Goal: Use online tool/utility

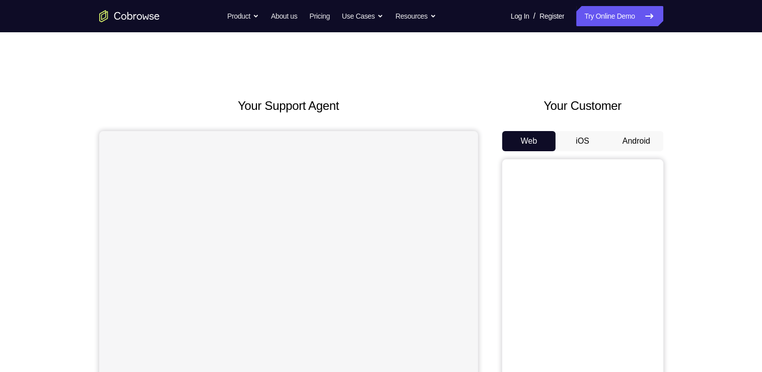
click at [622, 141] on button "Android" at bounding box center [636, 141] width 54 height 20
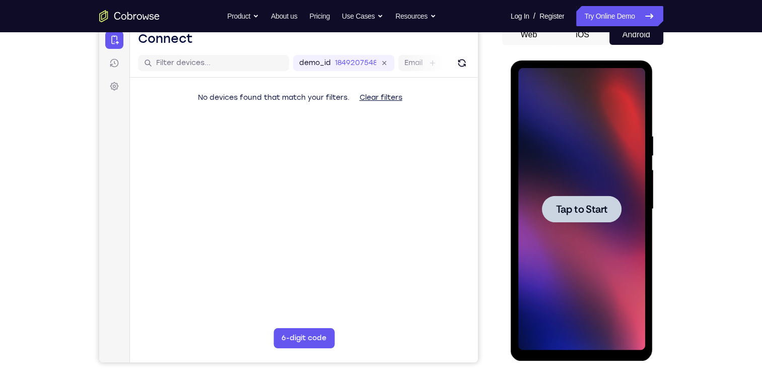
click at [582, 209] on span "Tap to Start" at bounding box center [581, 209] width 51 height 10
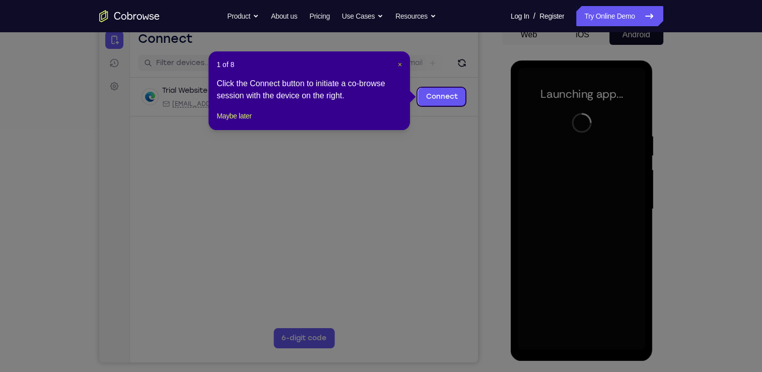
click at [398, 65] on span "×" at bounding box center [400, 64] width 4 height 8
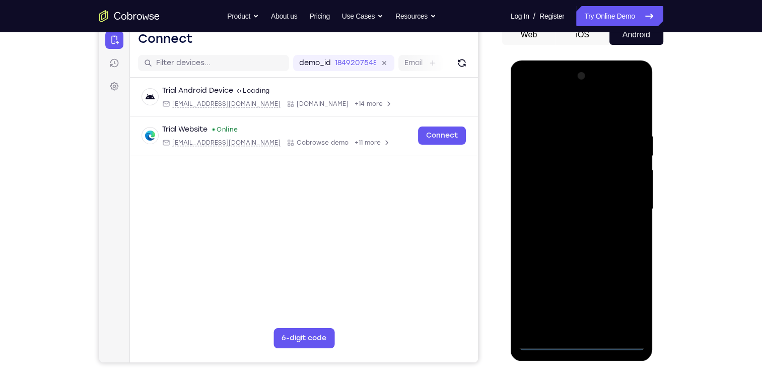
click at [580, 340] on div at bounding box center [581, 209] width 127 height 282
click at [624, 294] on div at bounding box center [581, 209] width 127 height 282
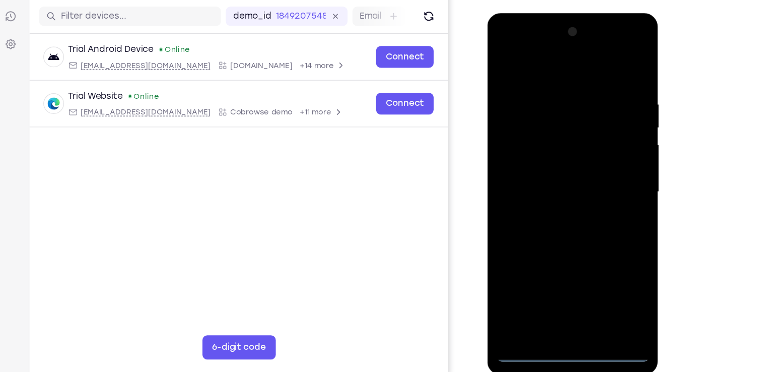
scroll to position [106, 0]
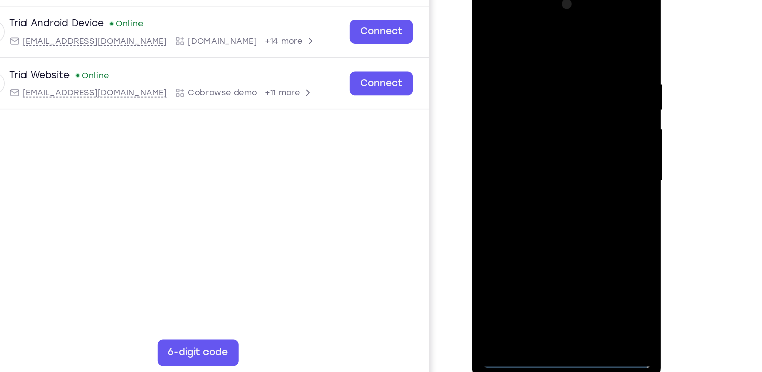
click at [543, 32] on div at bounding box center [543, 132] width 127 height 282
click at [582, 123] on div at bounding box center [543, 132] width 127 height 282
click at [553, 249] on div at bounding box center [543, 132] width 127 height 282
click at [518, 120] on div at bounding box center [543, 132] width 127 height 282
click at [536, 108] on div at bounding box center [543, 132] width 127 height 282
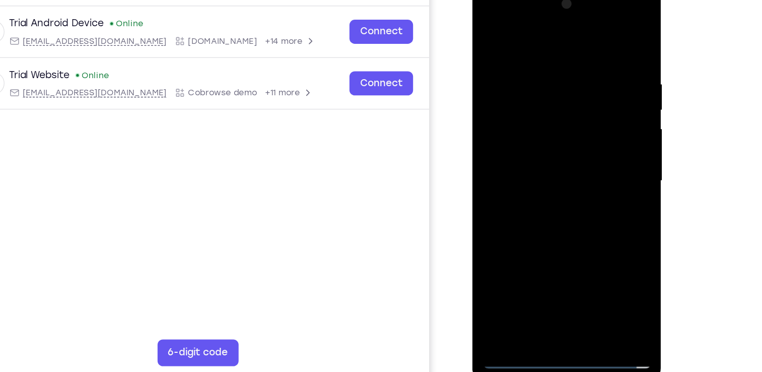
click at [522, 126] on div at bounding box center [543, 132] width 127 height 282
click at [590, 165] on div at bounding box center [543, 132] width 127 height 282
click at [533, 160] on div at bounding box center [543, 132] width 127 height 282
click at [551, 159] on div at bounding box center [543, 132] width 127 height 282
click at [528, 181] on div at bounding box center [543, 132] width 127 height 282
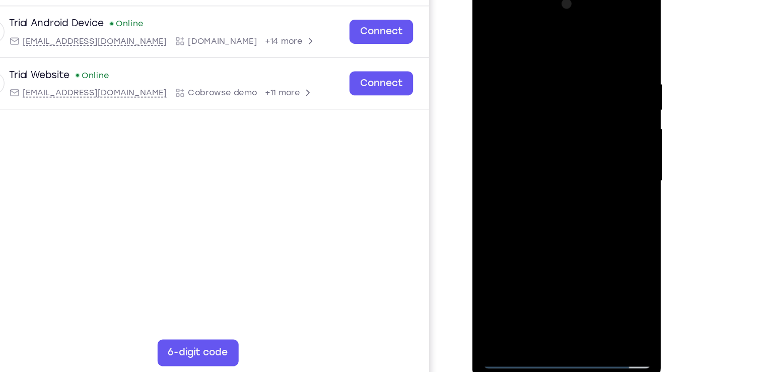
click at [529, 82] on div at bounding box center [543, 132] width 127 height 282
click at [542, 120] on div at bounding box center [543, 132] width 127 height 282
click at [533, 80] on div at bounding box center [543, 132] width 127 height 282
click at [509, 104] on div at bounding box center [543, 132] width 127 height 282
drag, startPoint x: 531, startPoint y: 37, endPoint x: 532, endPoint y: -32, distance: 69.0
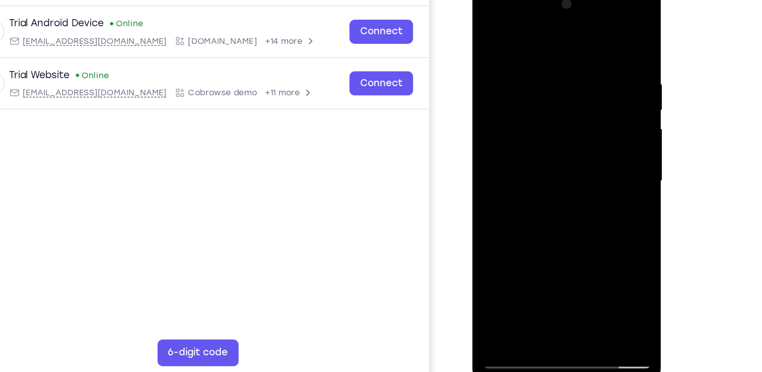
click at [532, 0] on html "Online web based iOS Simulators and Android Emulators. Run iPhone, iPad, Mobile…" at bounding box center [543, 135] width 143 height 302
click at [540, 118] on div at bounding box center [543, 132] width 127 height 282
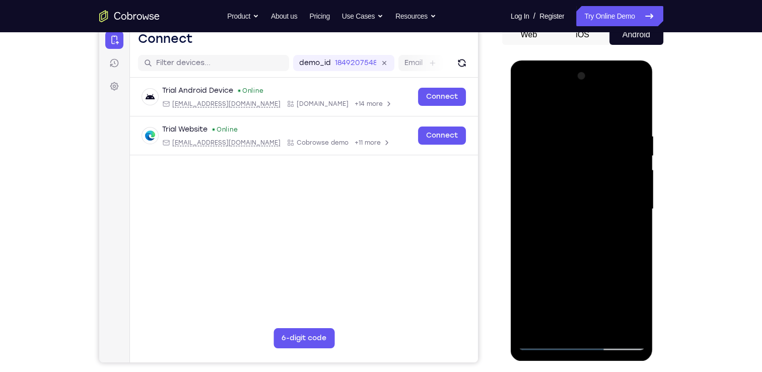
click at [542, 339] on div at bounding box center [581, 209] width 127 height 282
click at [542, 140] on div at bounding box center [581, 209] width 127 height 282
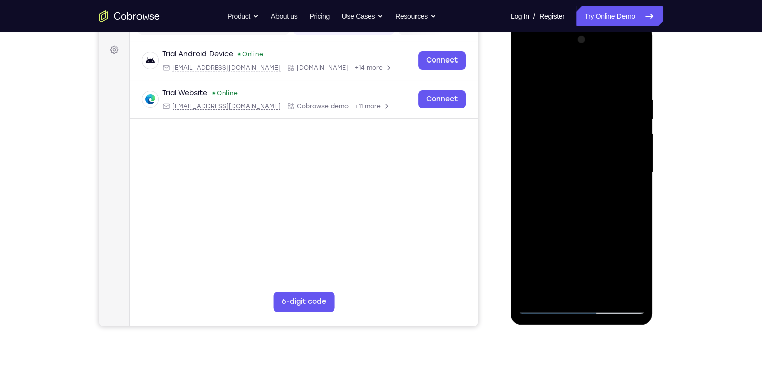
scroll to position [143, 0]
drag, startPoint x: 592, startPoint y: 217, endPoint x: 584, endPoint y: -37, distance: 254.9
click at [584, 24] on html "Online web based iOS Simulators and Android Emulators. Run iPhone, iPad, Mobile…" at bounding box center [581, 175] width 143 height 302
click at [544, 303] on div at bounding box center [581, 172] width 127 height 282
click at [589, 163] on div at bounding box center [581, 172] width 127 height 282
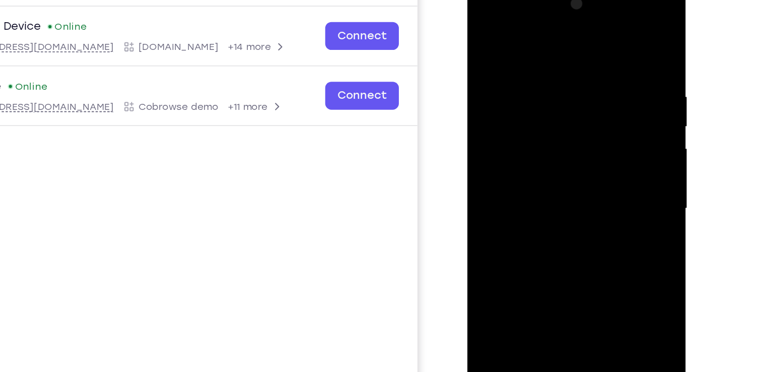
scroll to position [123, 0]
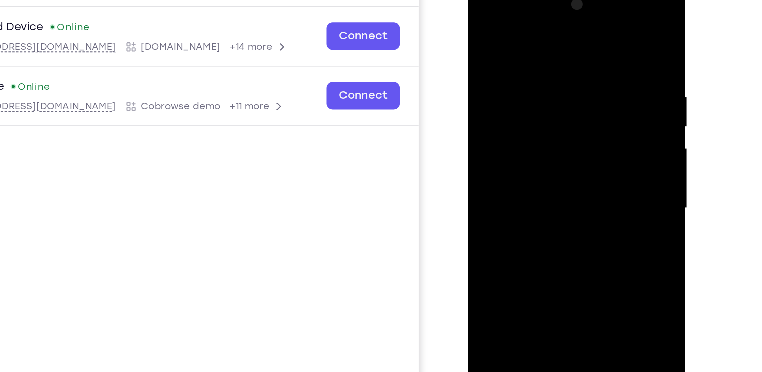
click at [544, 118] on div at bounding box center [539, 129] width 127 height 282
click at [531, 119] on div at bounding box center [539, 129] width 127 height 282
click at [534, 78] on div at bounding box center [539, 129] width 127 height 282
click at [516, 99] on div at bounding box center [539, 129] width 127 height 282
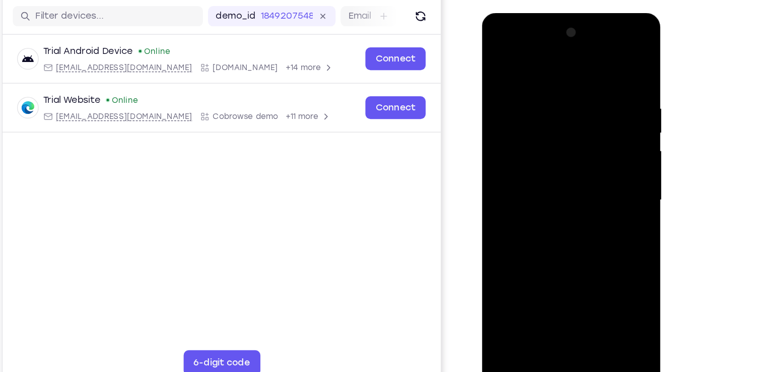
click at [537, 119] on div at bounding box center [552, 161] width 127 height 282
click at [520, 141] on div at bounding box center [552, 161] width 127 height 282
